Goal: Information Seeking & Learning: Learn about a topic

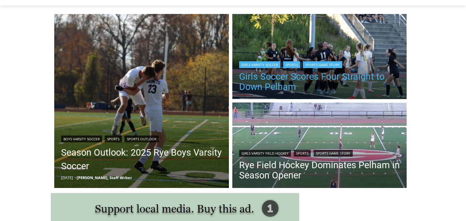
scroll to position [177, 0]
click at [314, 83] on link "Girls Soccer Scores Four Straight to Down Pelham" at bounding box center [319, 82] width 161 height 20
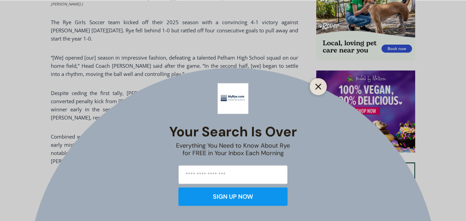
click at [319, 86] on line "Close" at bounding box center [318, 86] width 5 height 5
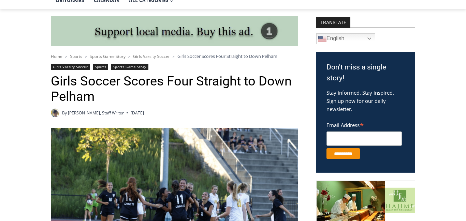
scroll to position [172, 0]
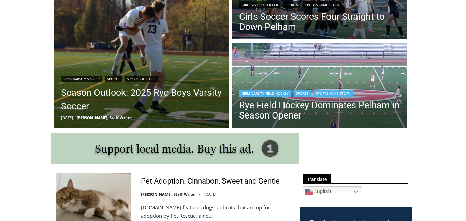
scroll to position [239, 0]
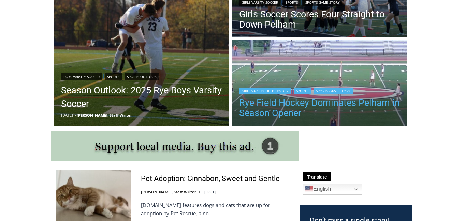
click at [278, 106] on link "Rye Field Hockey Dominates Pelham in Season Opener" at bounding box center [319, 108] width 161 height 20
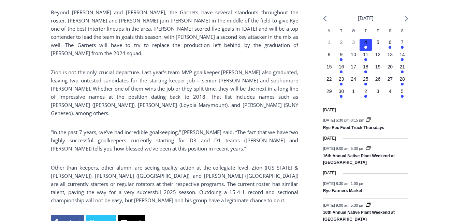
scroll to position [741, 0]
